Goal: Task Accomplishment & Management: Complete application form

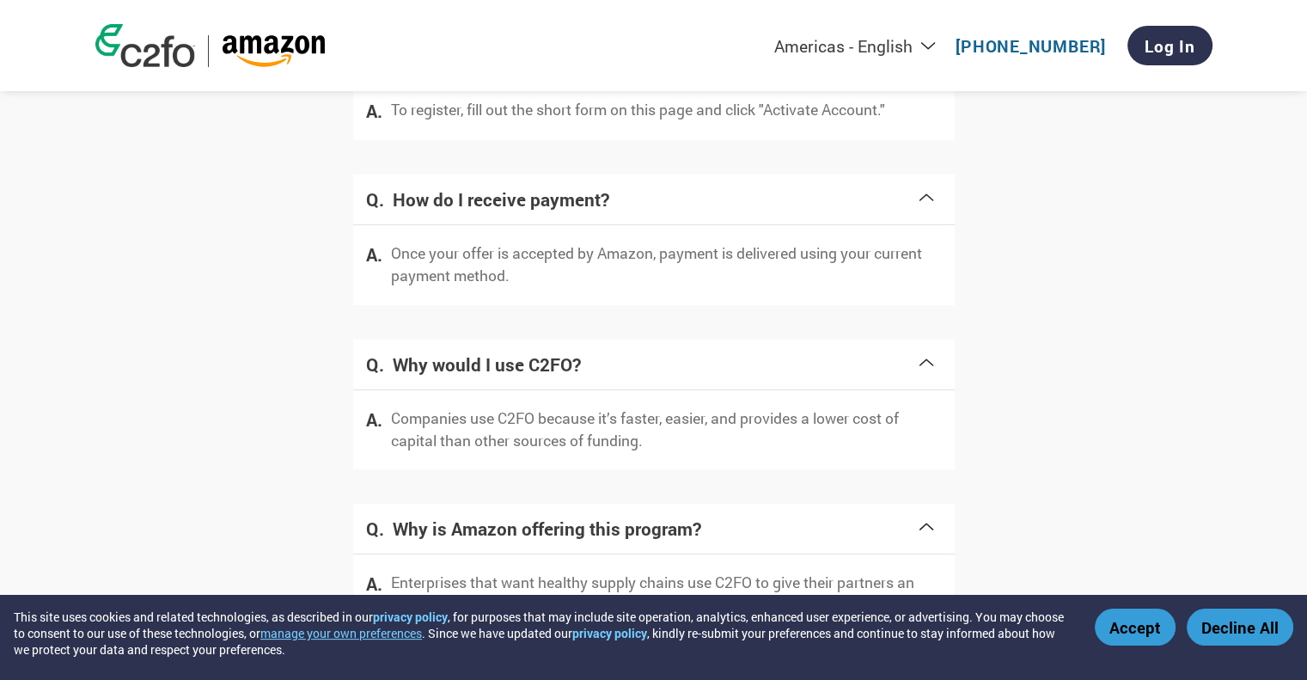
scroll to position [3426, 0]
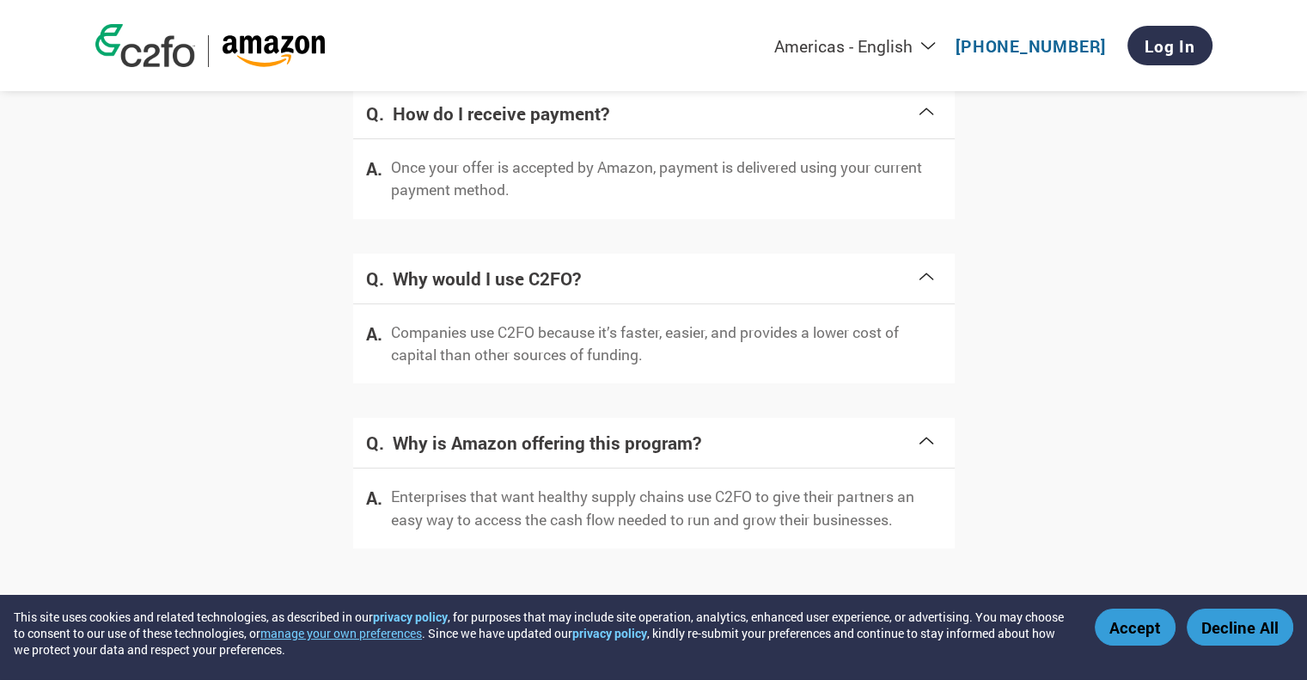
click at [1127, 632] on button "Accept" at bounding box center [1135, 626] width 81 height 37
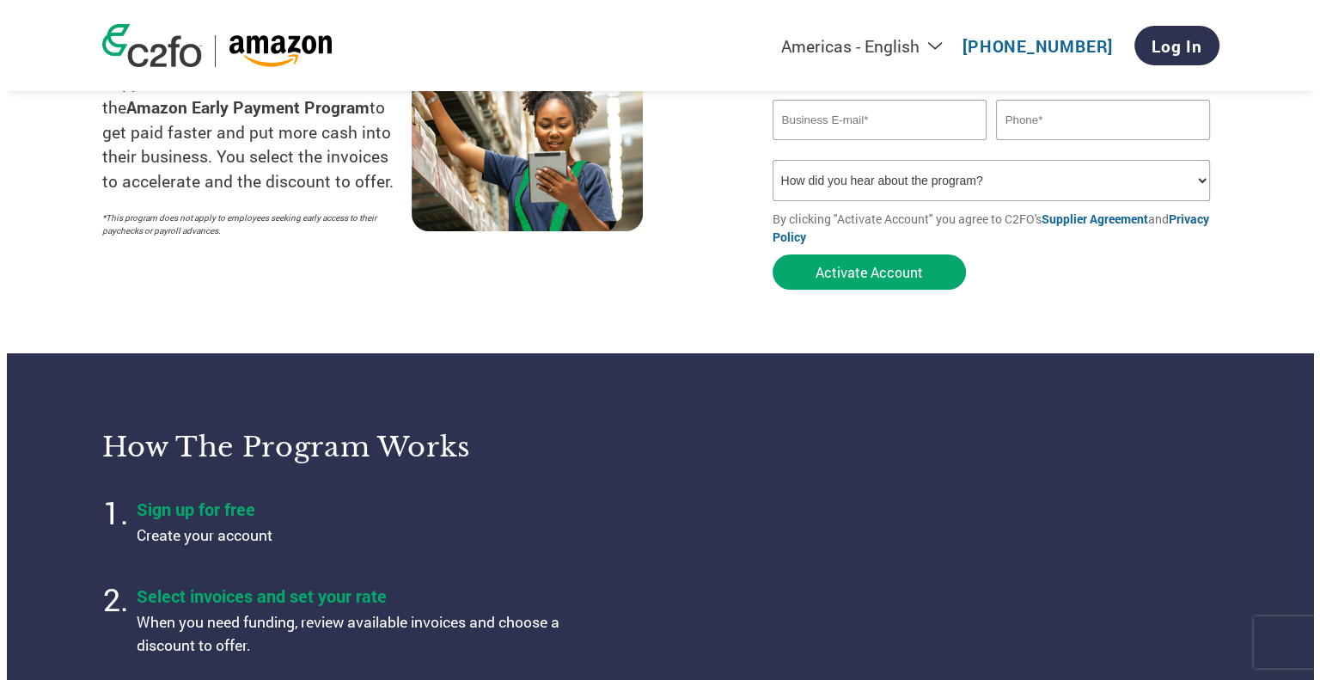
scroll to position [0, 0]
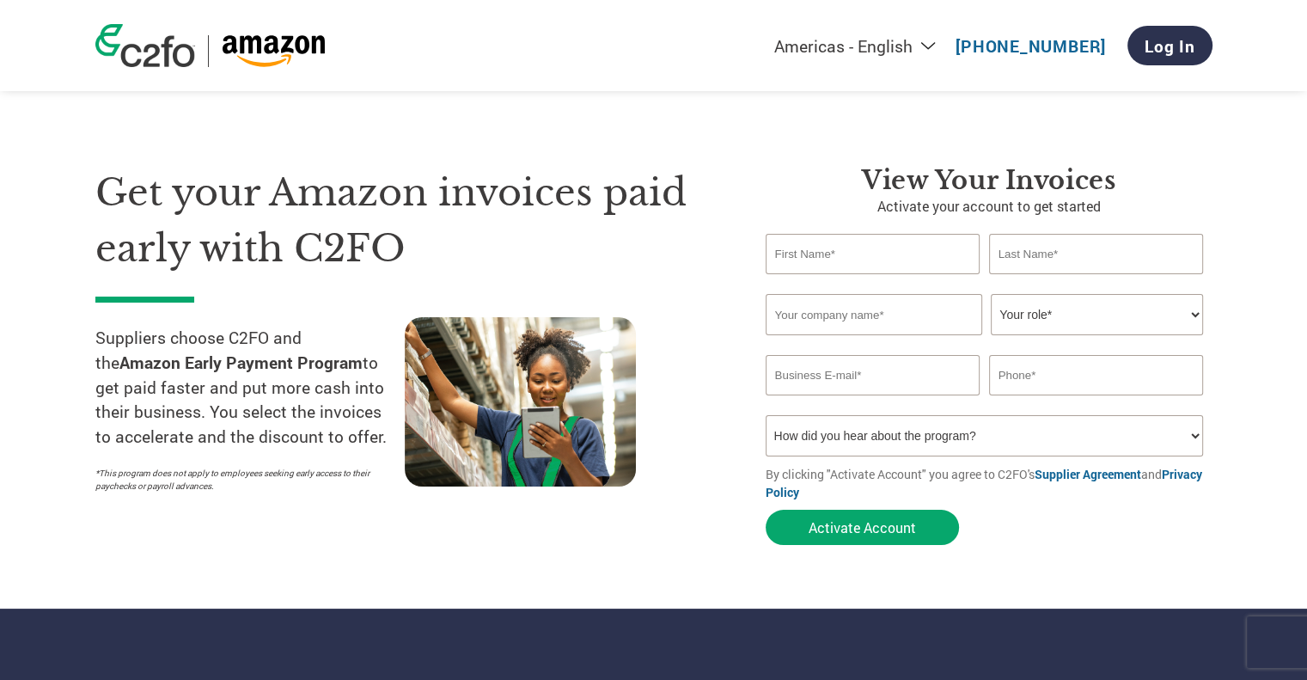
click at [824, 260] on input "text" at bounding box center [873, 254] width 215 height 40
type input "[PERSON_NAME]"
click at [1038, 258] on input "text" at bounding box center [1096, 254] width 215 height 40
type input "[PERSON_NAME]"
click at [846, 337] on div "Invalid company name or company name is too long" at bounding box center [985, 342] width 438 height 11
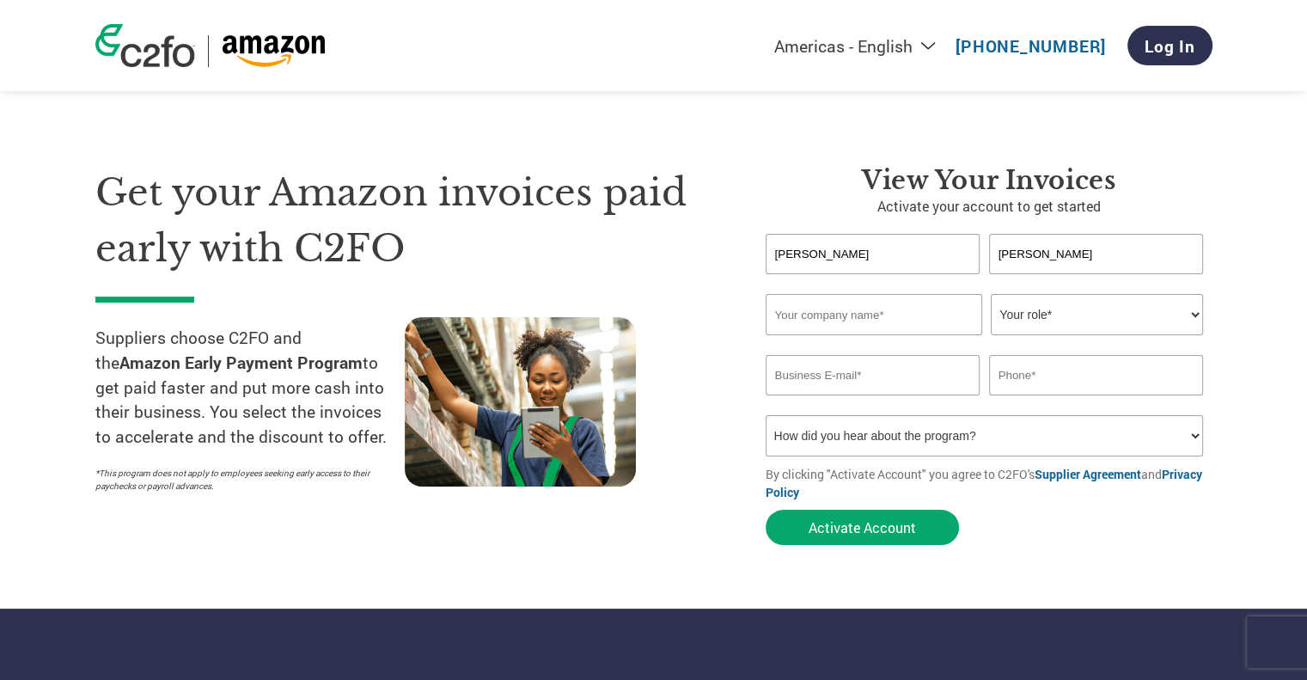
click at [860, 313] on input "text" at bounding box center [874, 314] width 217 height 41
type input "[PERSON_NAME] Logistics LLC"
click at [1048, 321] on select "Your role* CFO Controller Credit Manager Finance Director Treasurer CEO Preside…" at bounding box center [1097, 314] width 212 height 41
select select "OWNER_FOUNDER"
click at [991, 294] on select "Your role* CFO Controller Credit Manager Finance Director Treasurer CEO Preside…" at bounding box center [1097, 314] width 212 height 41
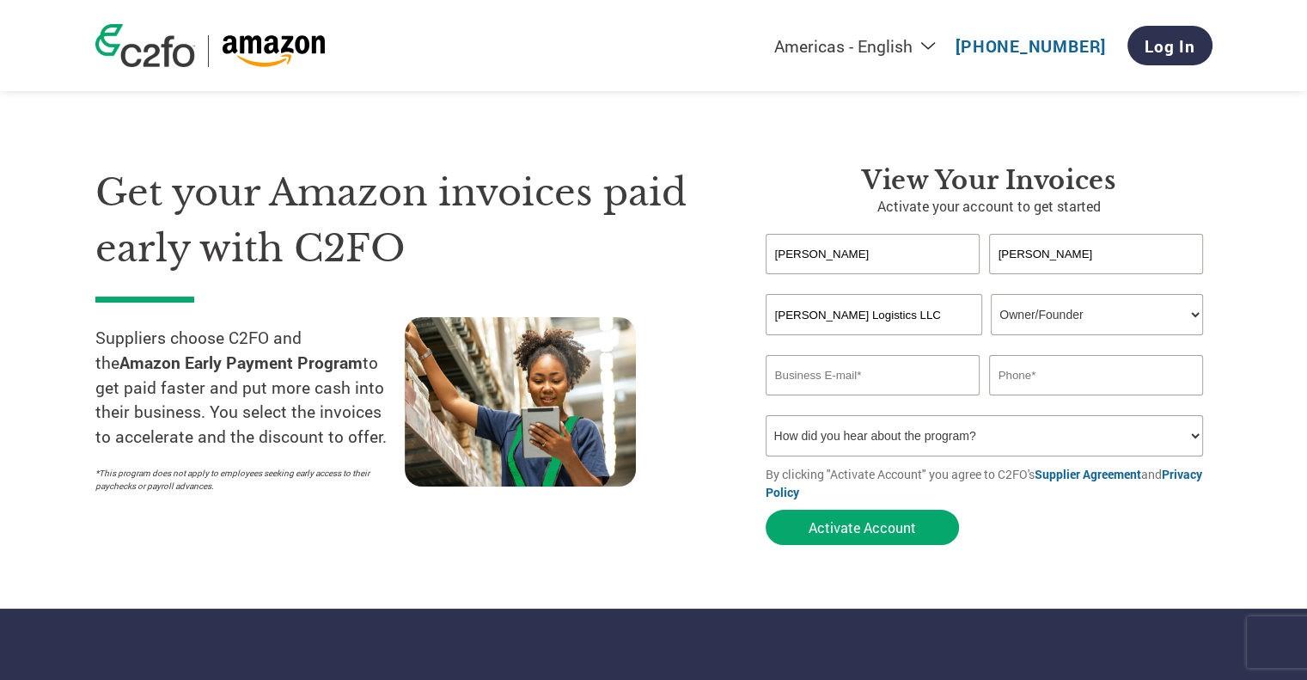
drag, startPoint x: 793, startPoint y: 377, endPoint x: 805, endPoint y: 376, distance: 12.1
click at [793, 377] on input "email" at bounding box center [873, 375] width 215 height 40
type input "[EMAIL_ADDRESS][DOMAIN_NAME]"
click at [1049, 379] on input "text" at bounding box center [1096, 375] width 215 height 40
type input "[PHONE_NUMBER]"
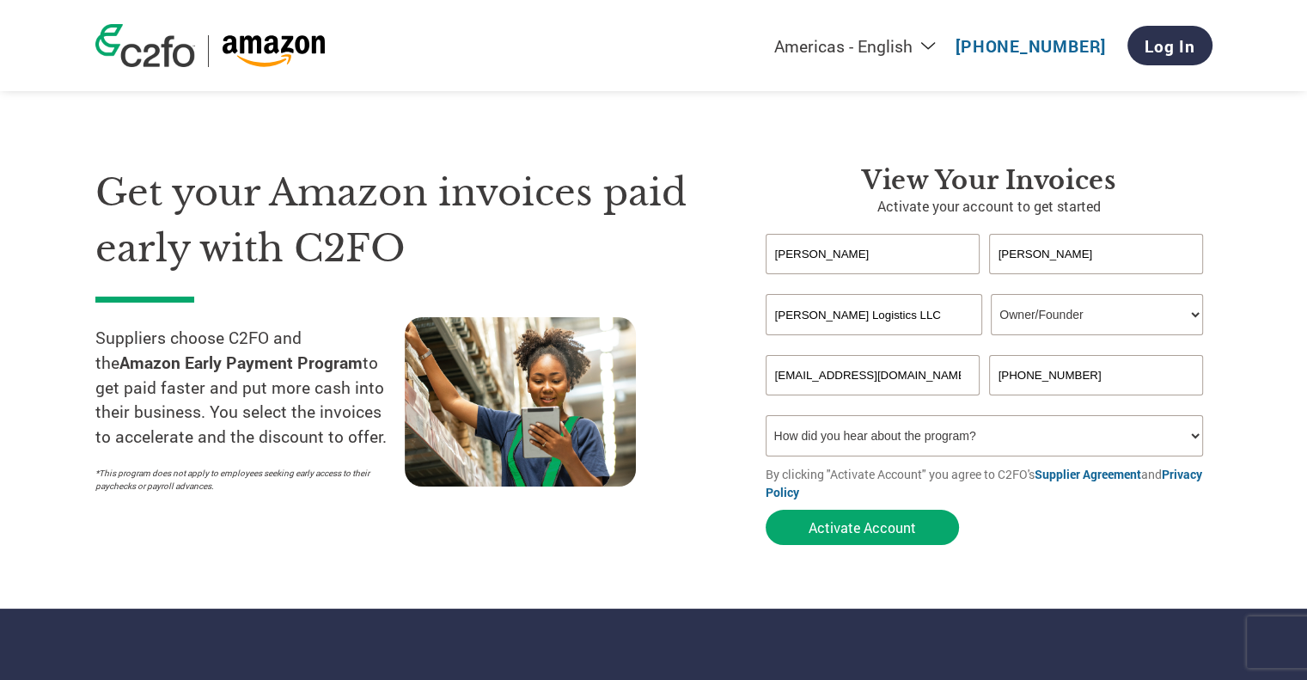
click at [1053, 432] on select "How did you hear about the program? Received a letter Email Social Media Online…" at bounding box center [985, 435] width 438 height 41
select select "Other"
click at [766, 415] on select "How did you hear about the program? Received a letter Email Social Media Online…" at bounding box center [985, 435] width 438 height 41
click at [856, 540] on button "Activate Account" at bounding box center [862, 527] width 193 height 35
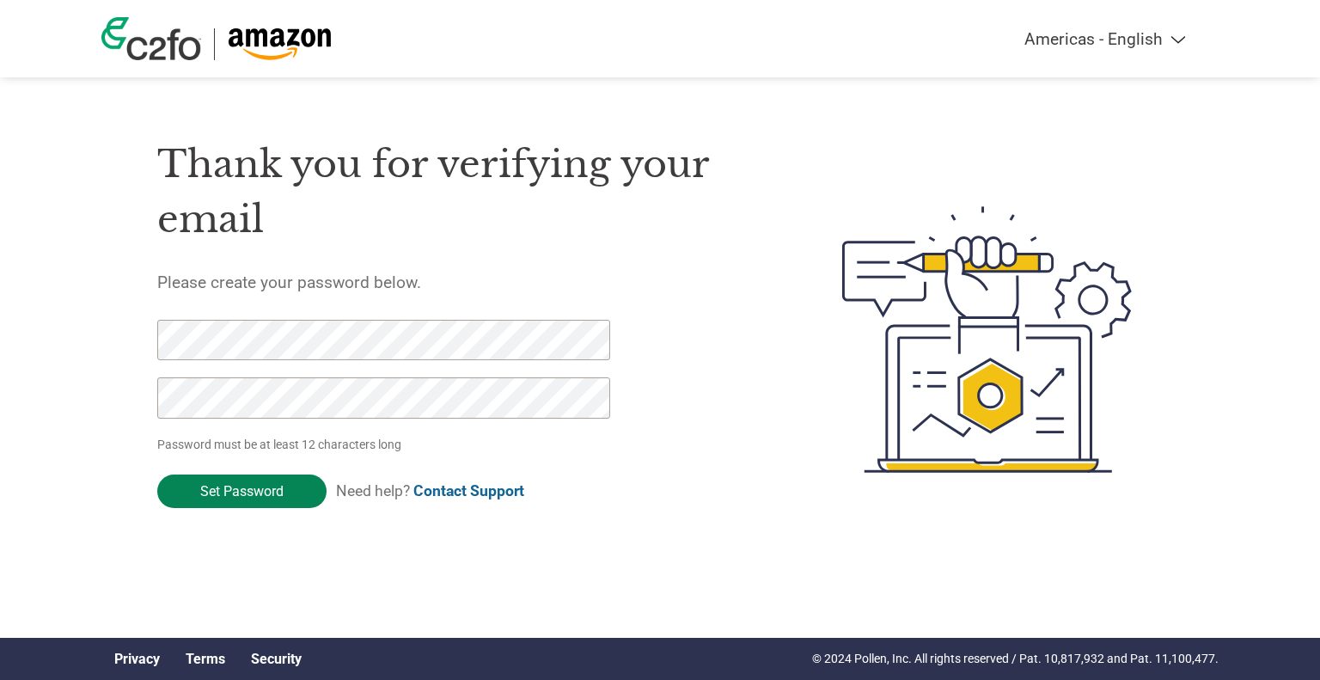
click at [242, 490] on input "Set Password" at bounding box center [241, 491] width 169 height 34
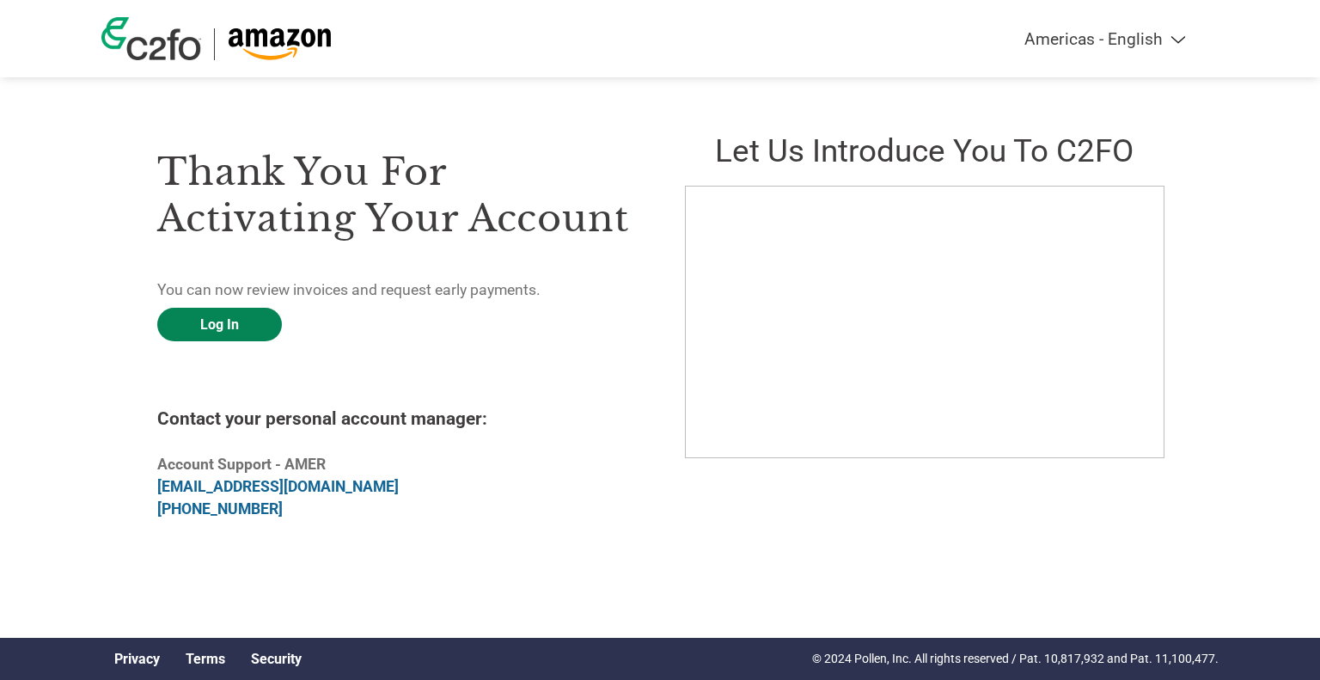
click at [229, 331] on link "Log In" at bounding box center [219, 325] width 125 height 34
